Goal: Task Accomplishment & Management: Manage account settings

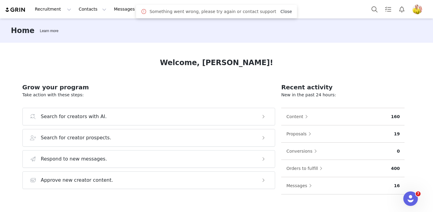
click at [280, 13] on link "Close" at bounding box center [286, 11] width 12 height 5
click at [90, 9] on button "Contacts Contacts" at bounding box center [92, 9] width 35 height 14
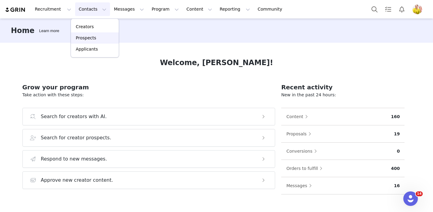
click at [94, 36] on p "Prospects" at bounding box center [86, 38] width 20 height 6
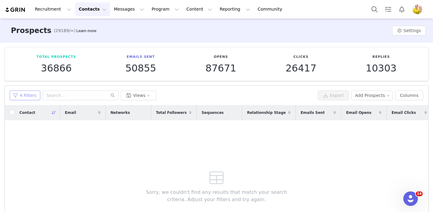
click at [33, 98] on button "4 Filters" at bounding box center [25, 96] width 31 height 10
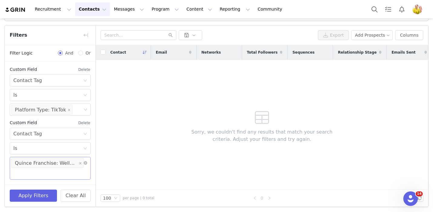
scroll to position [60, 0]
click at [79, 164] on icon "icon: close" at bounding box center [80, 162] width 3 height 3
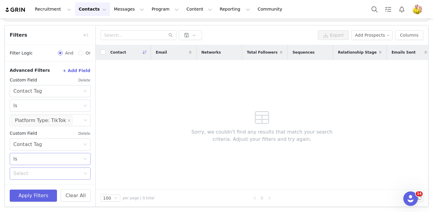
scroll to position [190, 0]
click at [61, 164] on div "Select Is" at bounding box center [50, 159] width 81 height 12
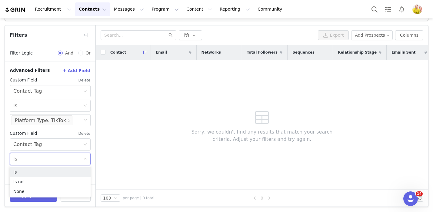
click at [94, 157] on div "Advanced Filters + Add Field Custom Field Delete Select Contact Tag Select Is S…" at bounding box center [50, 123] width 91 height 124
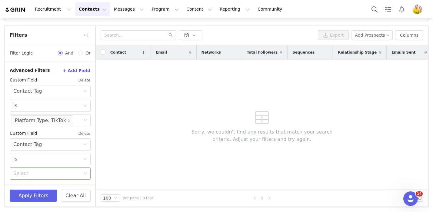
click at [60, 175] on div "Select" at bounding box center [47, 173] width 68 height 6
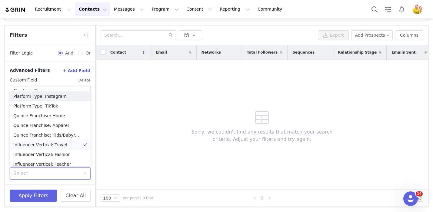
scroll to position [3, 0]
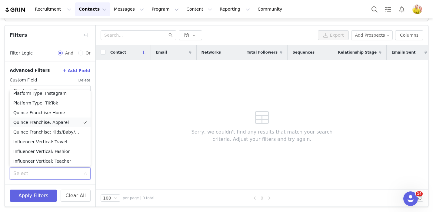
click at [72, 125] on li "Quince Franchise: Apparel" at bounding box center [50, 122] width 81 height 10
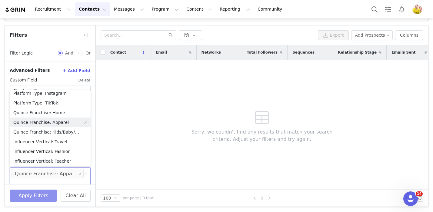
click at [43, 196] on button "Apply Filters" at bounding box center [33, 196] width 47 height 12
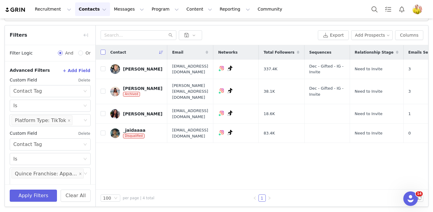
click at [103, 50] on input "checkbox" at bounding box center [103, 52] width 5 height 5
checkbox input "true"
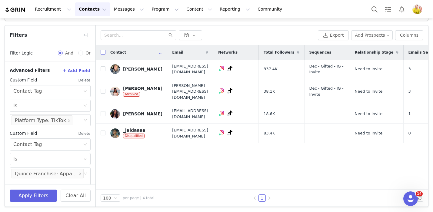
checkbox input "true"
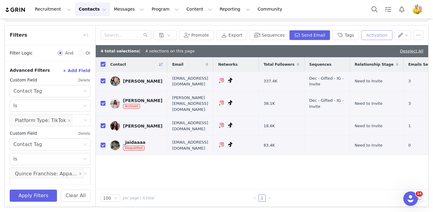
click at [373, 35] on button "Activation" at bounding box center [376, 35] width 31 height 10
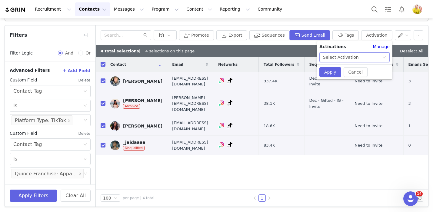
click at [351, 58] on div "Select Activation" at bounding box center [341, 57] width 36 height 9
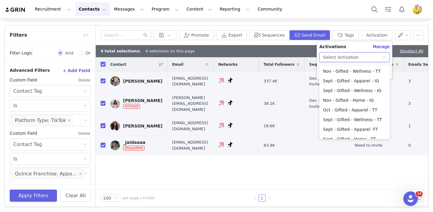
scroll to position [31, 0]
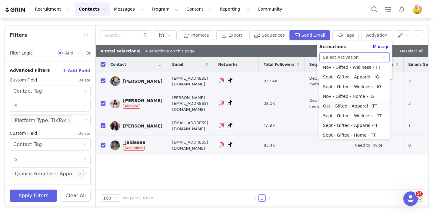
click at [349, 105] on li "Oct - Gifted - Apparel - TT" at bounding box center [354, 106] width 70 height 10
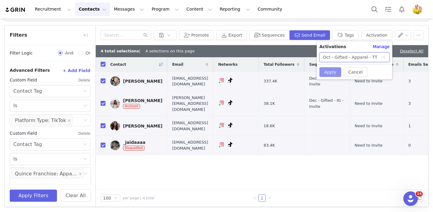
click at [334, 70] on button "Apply" at bounding box center [330, 72] width 22 height 10
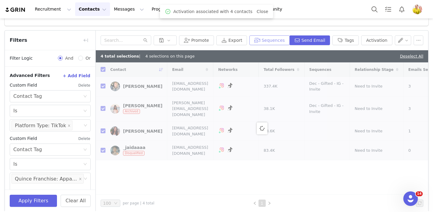
click at [283, 38] on button "Sequences" at bounding box center [269, 40] width 40 height 10
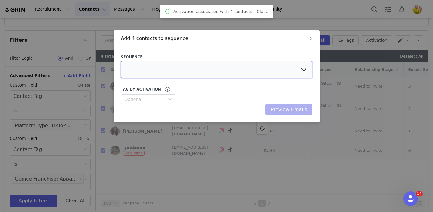
click at [281, 65] on select at bounding box center [216, 69] width 191 height 17
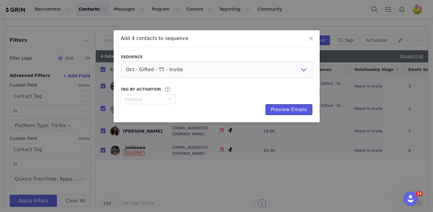
click at [298, 107] on button "Preview Emails" at bounding box center [288, 109] width 47 height 11
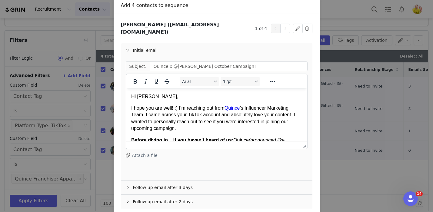
scroll to position [57, 0]
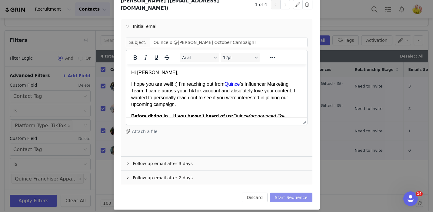
click at [295, 193] on button "Start Sequence" at bounding box center [291, 198] width 42 height 10
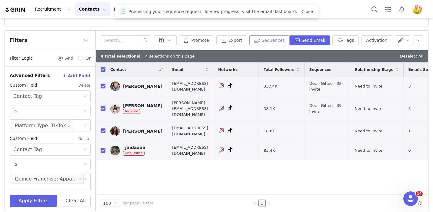
scroll to position [0, 0]
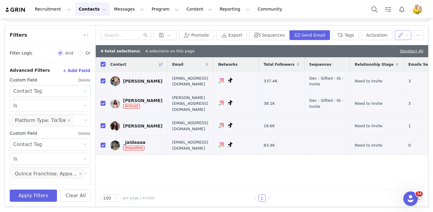
click at [404, 37] on button "button" at bounding box center [402, 35] width 17 height 10
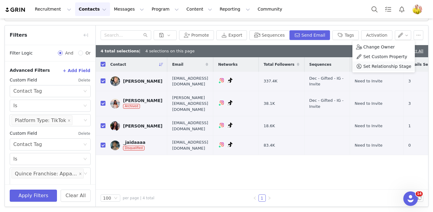
click at [397, 68] on span "Set Relationship Stage" at bounding box center [387, 66] width 48 height 7
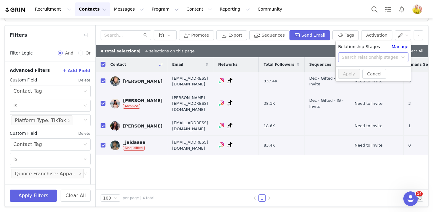
click at [364, 60] on div "Search relationship stages" at bounding box center [370, 57] width 59 height 9
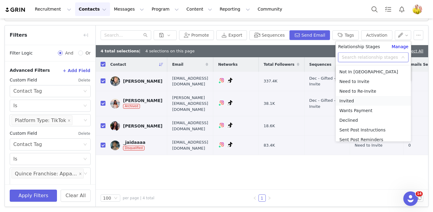
click at [361, 99] on li "Invited" at bounding box center [372, 101] width 75 height 10
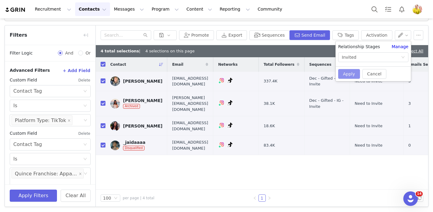
click at [350, 73] on button "Apply" at bounding box center [349, 74] width 22 height 10
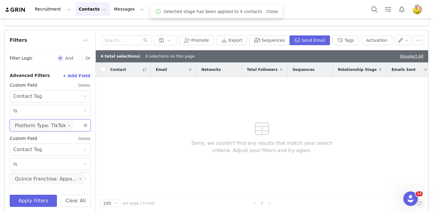
click at [74, 127] on input at bounding box center [76, 125] width 4 height 10
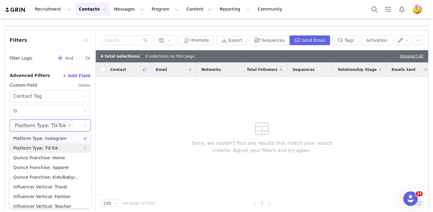
click at [67, 140] on li "Platform Type: Instagram" at bounding box center [50, 139] width 81 height 10
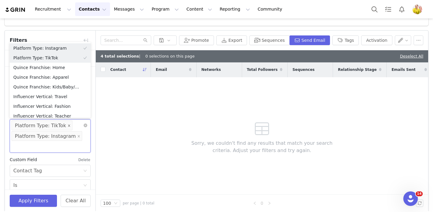
click at [68, 125] on icon "icon: close" at bounding box center [69, 125] width 3 height 3
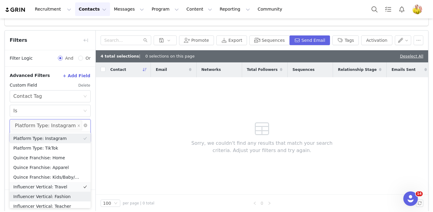
scroll to position [3, 0]
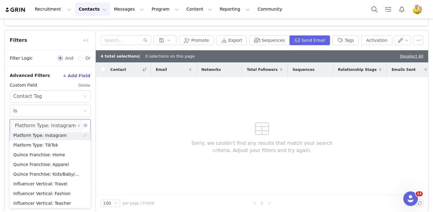
click at [118, 148] on div "Contact Email Networks Total Followers Sequences Relationship Stage Emails Sent…" at bounding box center [262, 128] width 332 height 132
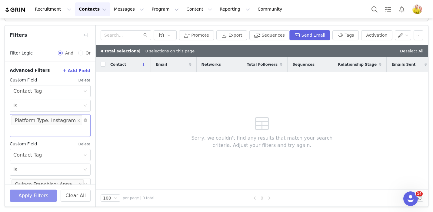
click at [43, 199] on button "Apply Filters" at bounding box center [33, 196] width 47 height 12
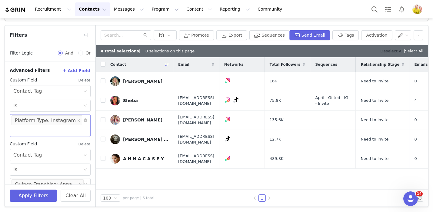
click at [392, 50] on link "Deselect All" at bounding box center [391, 51] width 23 height 5
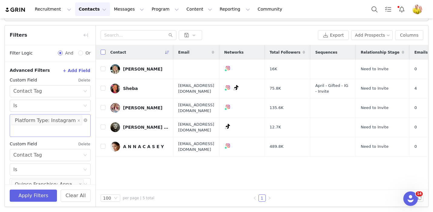
click at [104, 52] on input "checkbox" at bounding box center [103, 52] width 5 height 5
checkbox input "true"
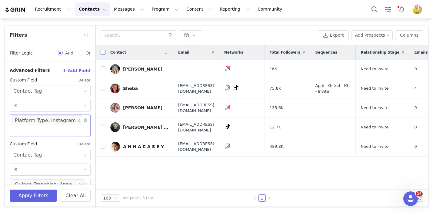
checkbox input "true"
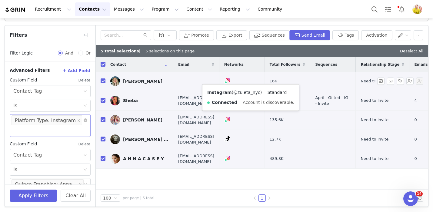
click at [239, 93] on link "@zuleta_nyc" at bounding box center [246, 92] width 27 height 5
click at [101, 80] on input "checkbox" at bounding box center [103, 80] width 5 height 5
checkbox input "false"
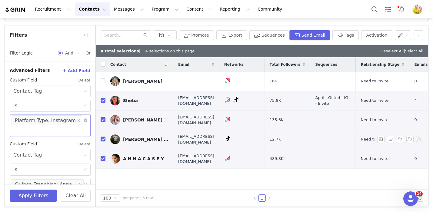
click at [103, 137] on input "checkbox" at bounding box center [103, 139] width 5 height 5
checkbox input "false"
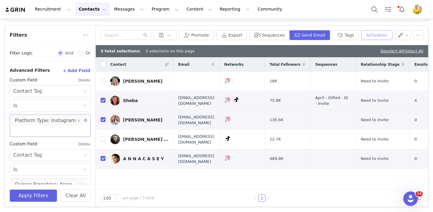
click at [383, 35] on button "Activation" at bounding box center [376, 35] width 31 height 10
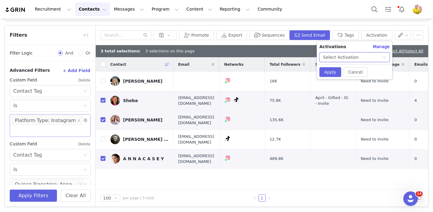
click at [370, 55] on div "Select Activation" at bounding box center [352, 57] width 59 height 9
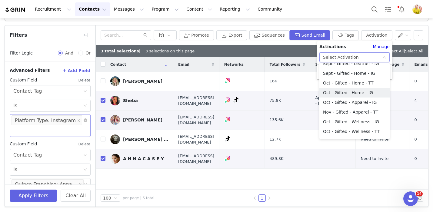
scroll to position [142, 0]
click at [368, 104] on li "Oct - Gifted - Apparel - IG" at bounding box center [354, 102] width 70 height 10
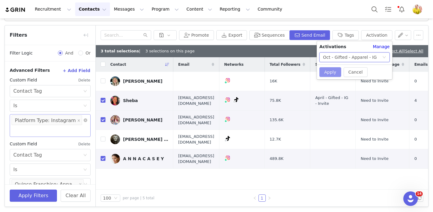
click at [327, 71] on button "Apply" at bounding box center [330, 72] width 22 height 10
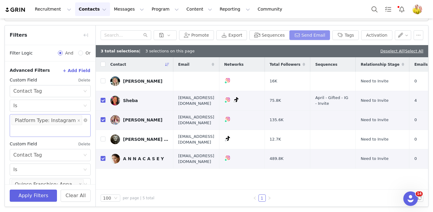
click at [323, 39] on button "Send Email" at bounding box center [309, 35] width 41 height 10
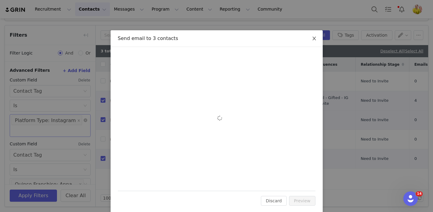
scroll to position [0, 0]
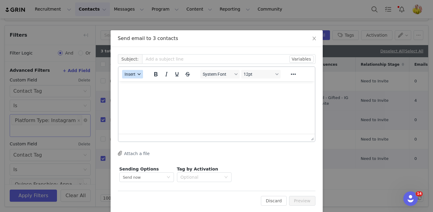
click at [135, 75] on span "Insert" at bounding box center [129, 74] width 11 height 5
click at [315, 40] on icon "icon: close" at bounding box center [314, 38] width 5 height 5
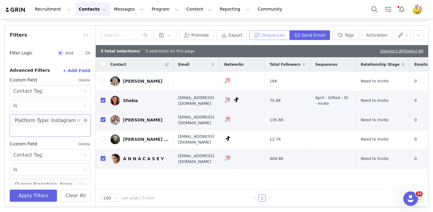
click at [276, 35] on button "Sequences" at bounding box center [269, 35] width 40 height 10
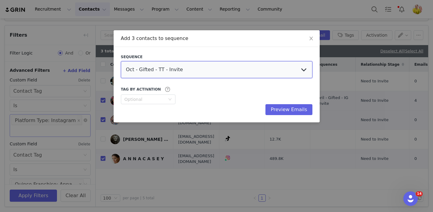
click at [259, 69] on select "Oct - Gifted - TT - Invite Oct - Gifted - IG - Invite Oct - Gifted - IG - Re-In…" at bounding box center [216, 69] width 191 height 17
select select "fd582f86-6b64-4f98-8ea3-249ce3a0b87f"
click at [121, 61] on select "Oct - Gifted - TT - Invite Oct - Gifted - IG - Invite Oct - Gifted - IG - Re-In…" at bounding box center [216, 69] width 191 height 17
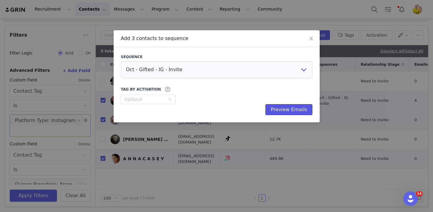
click at [281, 110] on button "Preview Emails" at bounding box center [288, 109] width 47 height 11
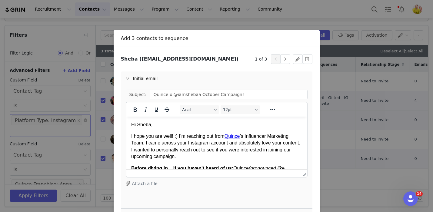
scroll to position [57, 0]
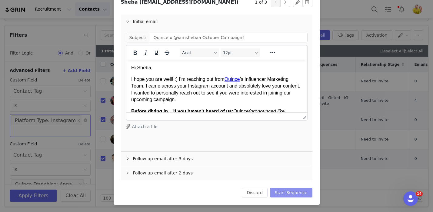
click at [298, 194] on button "Start Sequence" at bounding box center [291, 193] width 42 height 10
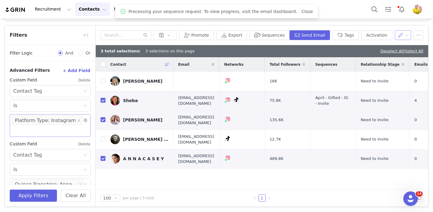
click at [400, 38] on button "button" at bounding box center [402, 35] width 17 height 10
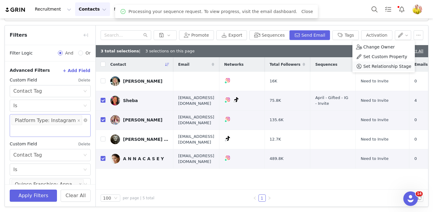
click at [388, 66] on span "Set Relationship Stage" at bounding box center [387, 66] width 48 height 7
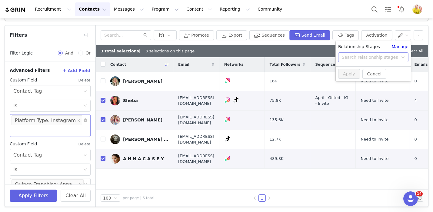
click at [370, 59] on div "Search relationship stages" at bounding box center [369, 57] width 56 height 6
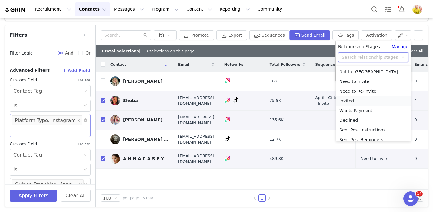
click at [363, 100] on li "Invited" at bounding box center [372, 101] width 75 height 10
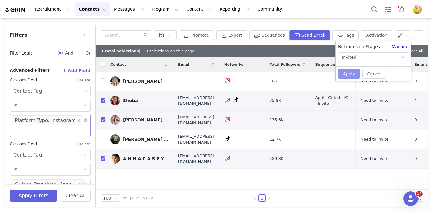
click at [350, 77] on button "Apply" at bounding box center [349, 74] width 22 height 10
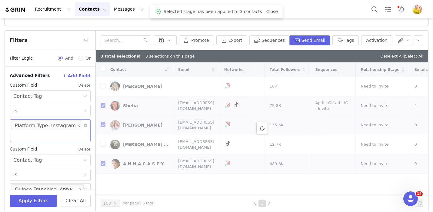
click at [333, 55] on div "3 total selections | 3 selections on this page Deselect All | Select All" at bounding box center [262, 56] width 332 height 12
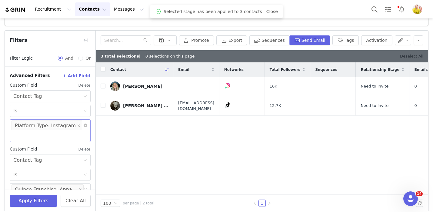
click at [413, 56] on link "Deselect All" at bounding box center [411, 56] width 23 height 5
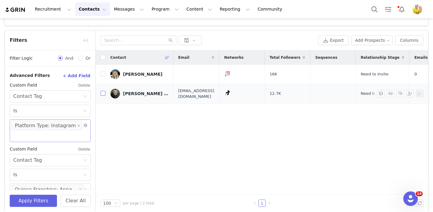
click at [102, 91] on input "checkbox" at bounding box center [103, 93] width 5 height 5
checkbox input "true"
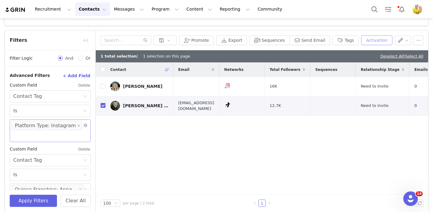
click at [371, 42] on button "Activation" at bounding box center [376, 40] width 31 height 10
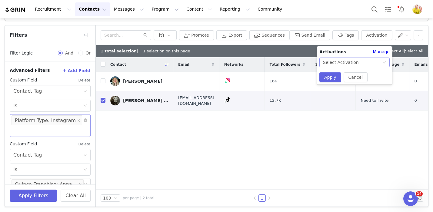
click at [365, 58] on div "Select Activation" at bounding box center [352, 62] width 59 height 9
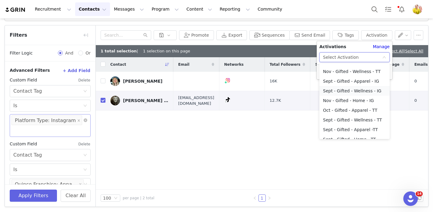
scroll to position [30, 0]
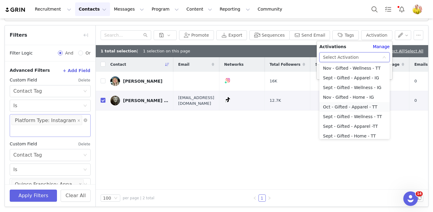
click at [369, 107] on li "Oct - Gifted - Apparel - TT" at bounding box center [354, 107] width 70 height 10
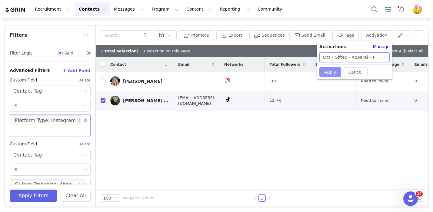
click at [330, 73] on button "Apply" at bounding box center [330, 72] width 22 height 10
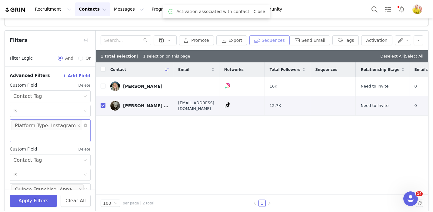
click at [276, 39] on button "Sequences" at bounding box center [269, 40] width 40 height 10
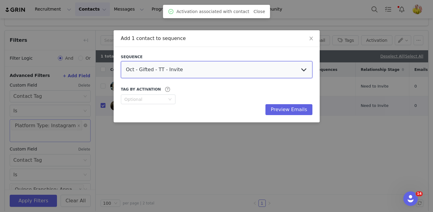
click at [270, 67] on select "Oct - Gifted - TT - Invite Oct - Gifted - IG - Invite Oct - Gifted - IG - Re-In…" at bounding box center [216, 69] width 191 height 17
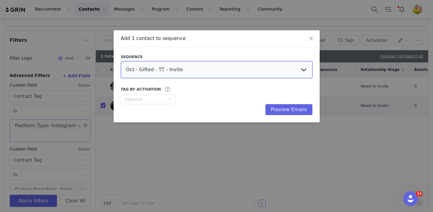
click at [121, 61] on select "Oct - Gifted - TT - Invite Oct - Gifted - IG - Invite Oct - Gifted - IG - Re-In…" at bounding box center [216, 69] width 191 height 17
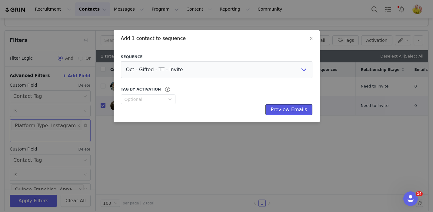
click at [292, 106] on button "Preview Emails" at bounding box center [288, 109] width 47 height 11
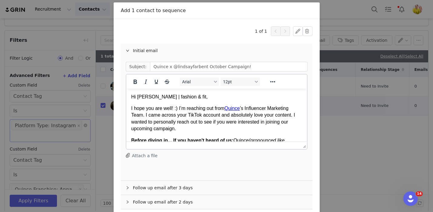
scroll to position [57, 0]
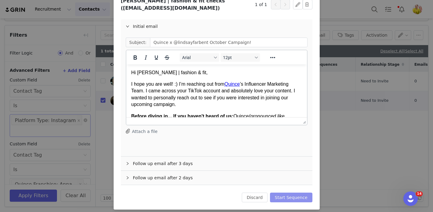
click at [295, 193] on button "Start Sequence" at bounding box center [291, 198] width 42 height 10
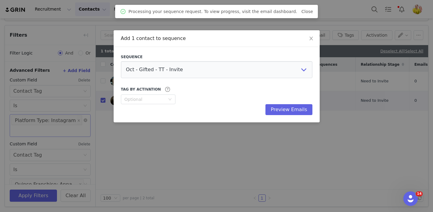
scroll to position [0, 0]
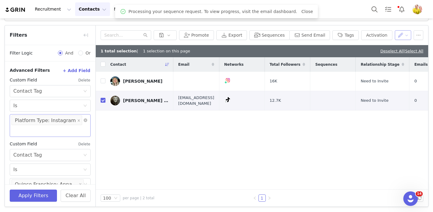
click at [403, 34] on button "button" at bounding box center [402, 35] width 17 height 10
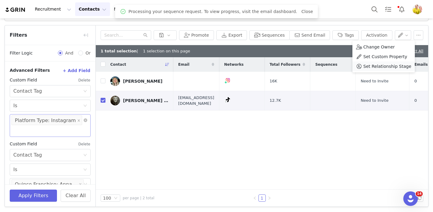
click at [398, 66] on span "Set Relationship Stage" at bounding box center [387, 66] width 48 height 7
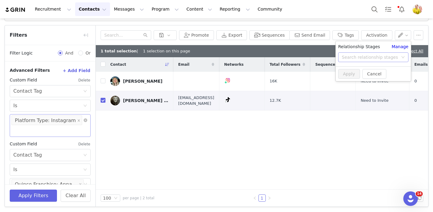
click at [368, 60] on div "Search relationship stages" at bounding box center [369, 57] width 56 height 6
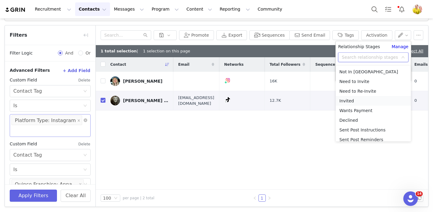
click at [361, 101] on li "Invited" at bounding box center [372, 101] width 75 height 10
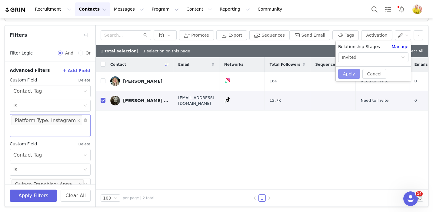
click at [353, 75] on button "Apply" at bounding box center [349, 74] width 22 height 10
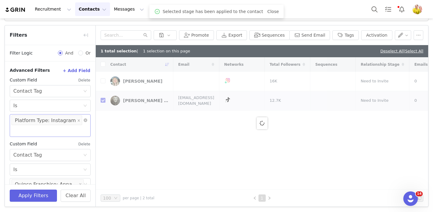
click at [323, 53] on div "1 total selection | 1 selection on this page Deselect All | Select All" at bounding box center [262, 51] width 332 height 12
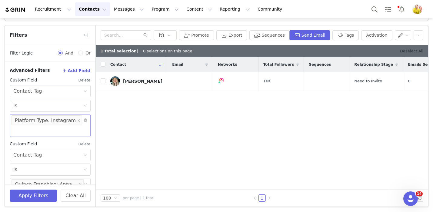
click at [407, 51] on link "Deselect All" at bounding box center [411, 51] width 23 height 5
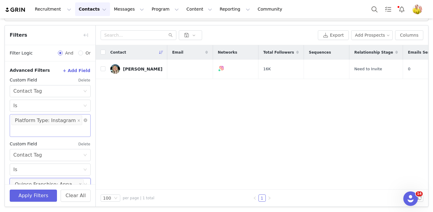
click at [15, 190] on input at bounding box center [14, 195] width 4 height 10
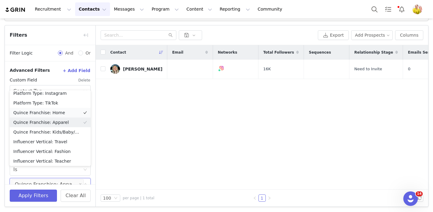
click at [78, 114] on li "Quince Franchise: Home" at bounding box center [50, 113] width 81 height 10
click at [77, 122] on li "Quince Franchise: Apparel" at bounding box center [50, 122] width 81 height 10
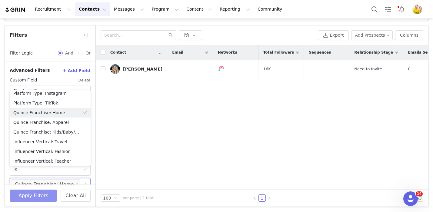
click at [42, 197] on button "Apply Filters" at bounding box center [33, 196] width 47 height 12
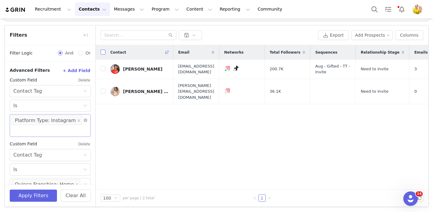
click at [104, 53] on input "checkbox" at bounding box center [103, 52] width 5 height 5
checkbox input "true"
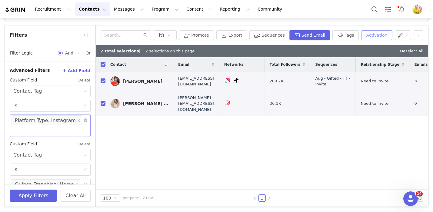
click at [370, 37] on button "Activation" at bounding box center [376, 35] width 31 height 10
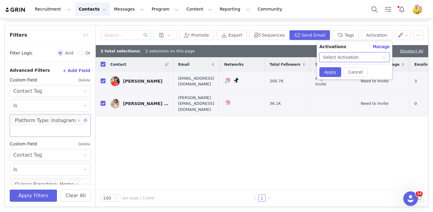
click at [362, 59] on div "Select Activation" at bounding box center [352, 57] width 59 height 9
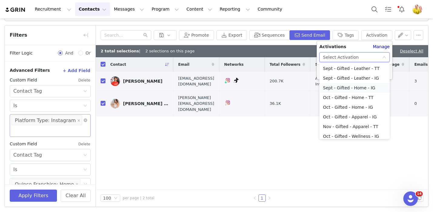
scroll to position [133, 0]
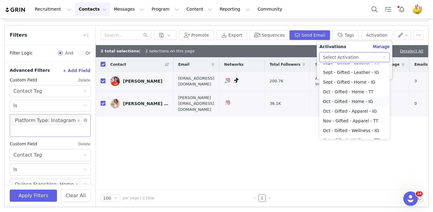
click at [359, 102] on li "Oct - Gifted - Home - IG" at bounding box center [354, 102] width 70 height 10
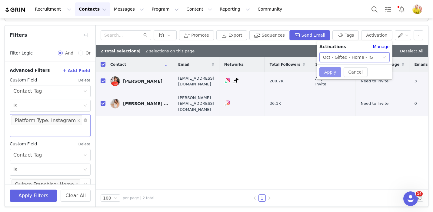
click at [331, 71] on button "Apply" at bounding box center [330, 72] width 22 height 10
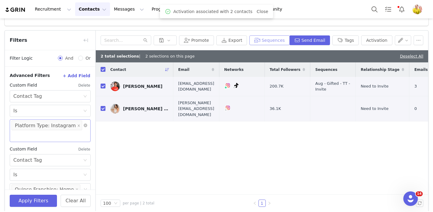
click at [279, 36] on button "Sequences" at bounding box center [269, 40] width 40 height 10
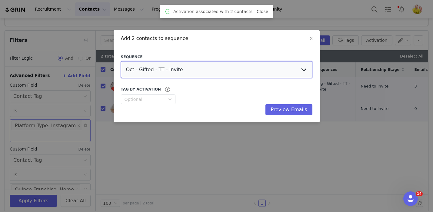
click at [283, 66] on select "Oct - Gifted - TT - Invite Oct - Gifted - IG - Invite Oct - Gifted - IG - Re-In…" at bounding box center [216, 69] width 191 height 17
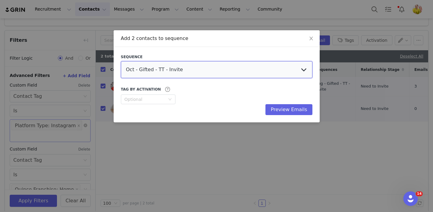
select select "fd582f86-6b64-4f98-8ea3-249ce3a0b87f"
click at [121, 61] on select "Oct - Gifted - TT - Invite Oct - Gifted - IG - Invite Oct - Gifted - IG - Re-In…" at bounding box center [216, 69] width 191 height 17
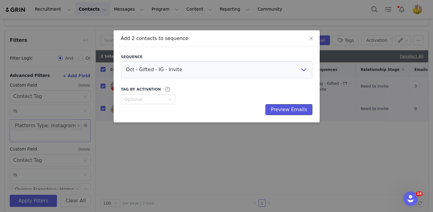
click at [295, 112] on button "Preview Emails" at bounding box center [288, 109] width 47 height 11
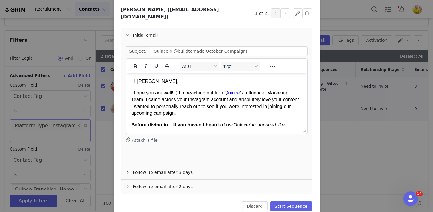
scroll to position [57, 0]
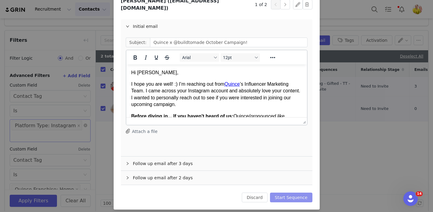
click at [296, 193] on button "Start Sequence" at bounding box center [291, 198] width 42 height 10
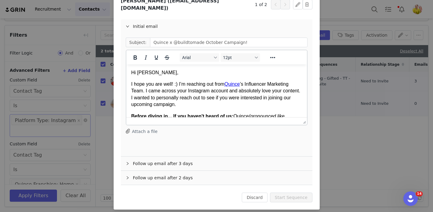
scroll to position [0, 0]
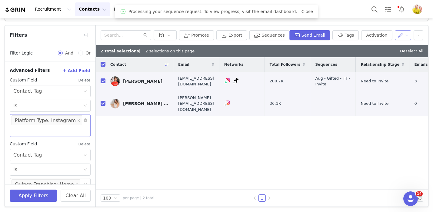
click at [407, 36] on button "button" at bounding box center [402, 35] width 17 height 10
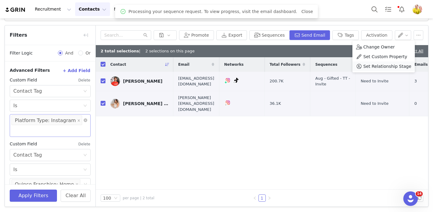
click at [398, 64] on span "Set Relationship Stage" at bounding box center [387, 66] width 48 height 7
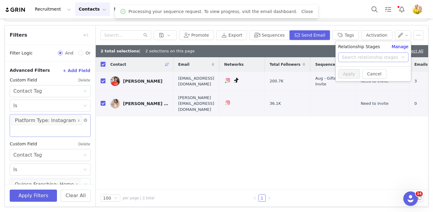
click at [377, 55] on div "Search relationship stages" at bounding box center [369, 57] width 56 height 6
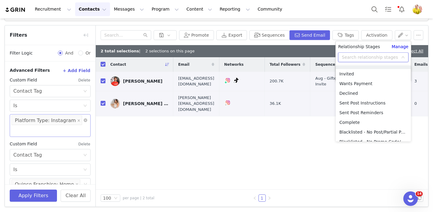
scroll to position [26, 0]
click at [381, 74] on li "Invited" at bounding box center [372, 75] width 75 height 10
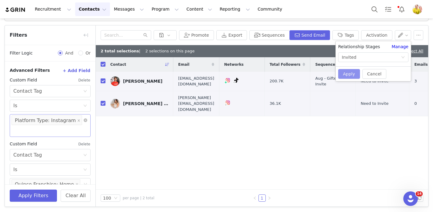
click at [346, 72] on button "Apply" at bounding box center [349, 74] width 22 height 10
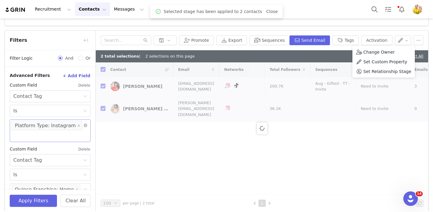
checkbox input "false"
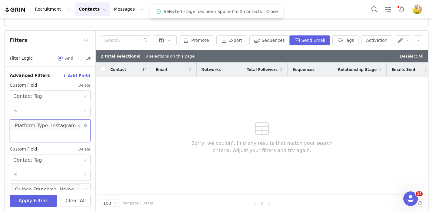
click at [15, 131] on input at bounding box center [14, 136] width 4 height 10
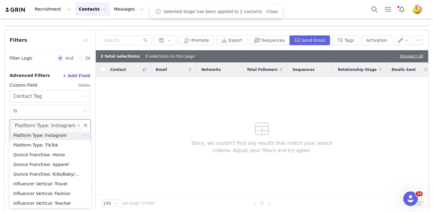
scroll to position [1, 0]
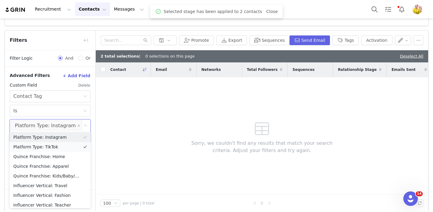
click at [63, 143] on li "Platform Type: TikTok" at bounding box center [50, 147] width 81 height 10
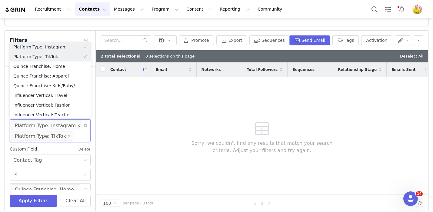
click at [78, 125] on icon "icon: close" at bounding box center [79, 125] width 2 height 2
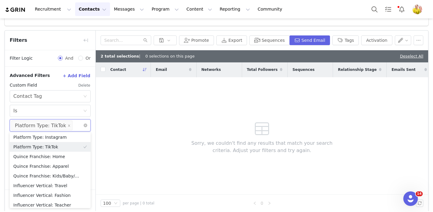
click at [117, 144] on div "Contact Email Networks Total Followers Sequences Relationship Stage Emails Sent…" at bounding box center [262, 128] width 332 height 132
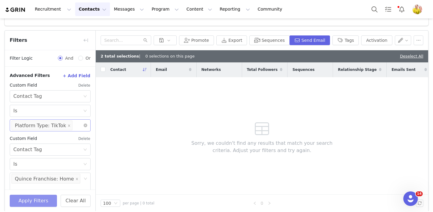
click at [44, 198] on button "Apply Filters" at bounding box center [33, 201] width 47 height 12
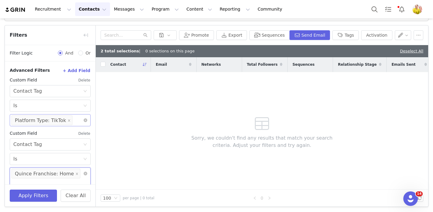
click at [15, 179] on input at bounding box center [14, 184] width 4 height 10
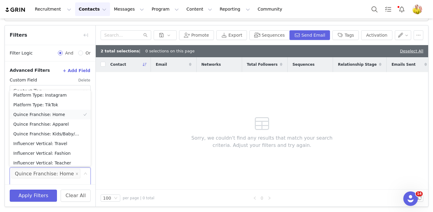
click at [67, 115] on li "Quince Franchise: Home" at bounding box center [50, 115] width 81 height 10
click at [67, 123] on li "Quince Franchise: Apparel" at bounding box center [50, 124] width 81 height 10
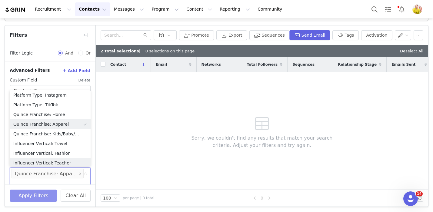
scroll to position [3, 0]
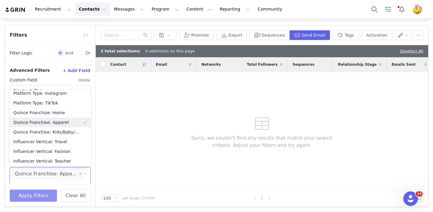
click at [43, 195] on button "Apply Filters" at bounding box center [33, 196] width 47 height 12
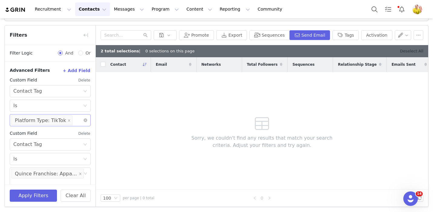
click at [415, 51] on link "Deselect All" at bounding box center [411, 51] width 23 height 5
